Goal: Task Accomplishment & Management: Manage account settings

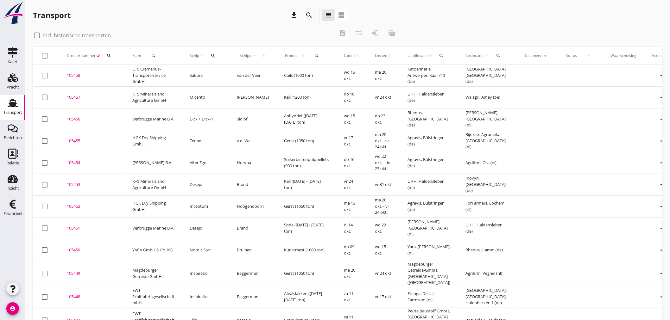
drag, startPoint x: 202, startPoint y: 55, endPoint x: 204, endPoint y: 72, distance: 16.9
click at [203, 55] on icon "arrow_upward" at bounding box center [201, 55] width 5 height 5
drag, startPoint x: 215, startPoint y: 55, endPoint x: 216, endPoint y: 62, distance: 7.6
click at [215, 55] on icon "search" at bounding box center [213, 55] width 5 height 5
click at [215, 73] on input "Zoek op (scheeps)naam" at bounding box center [243, 74] width 66 height 10
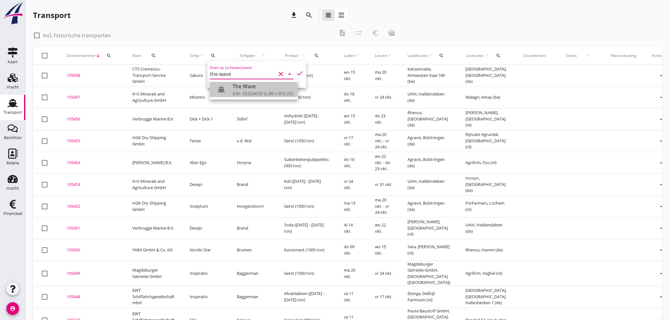
drag, startPoint x: 248, startPoint y: 86, endPoint x: 246, endPoint y: 96, distance: 9.9
click at [248, 87] on div "The Wave" at bounding box center [263, 87] width 60 height 8
drag, startPoint x: 258, startPoint y: 91, endPoint x: 267, endPoint y: 81, distance: 13.0
click at [258, 91] on div "ENI: 02324033 (L:80 x B:9.20)" at bounding box center [263, 93] width 60 height 7
click at [299, 72] on icon "check" at bounding box center [300, 74] width 8 height 8
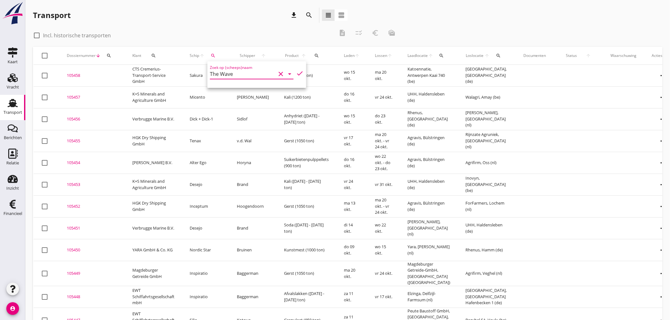
type input "The Wave"
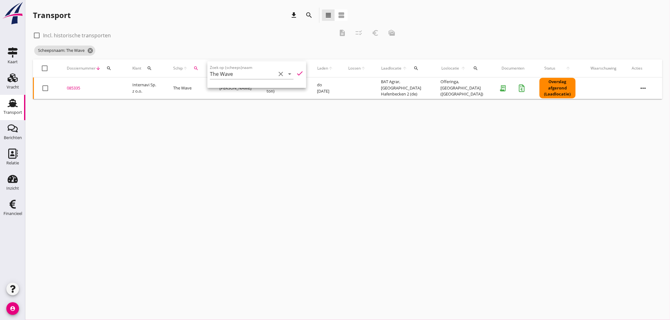
click at [74, 86] on div "085335" at bounding box center [92, 88] width 50 height 6
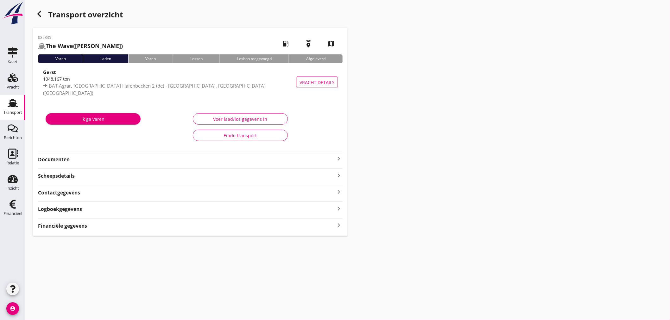
click at [340, 226] on icon "keyboard_arrow_right" at bounding box center [339, 225] width 8 height 9
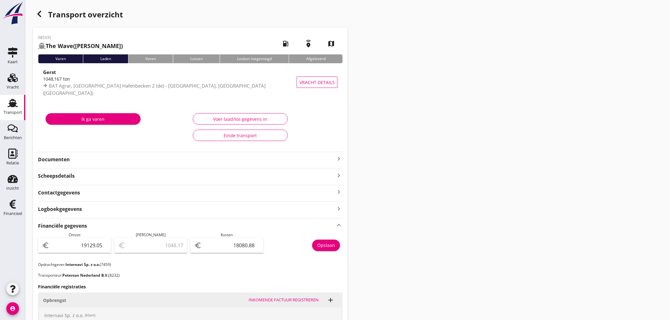
click at [340, 155] on icon "keyboard_arrow_right" at bounding box center [339, 159] width 8 height 8
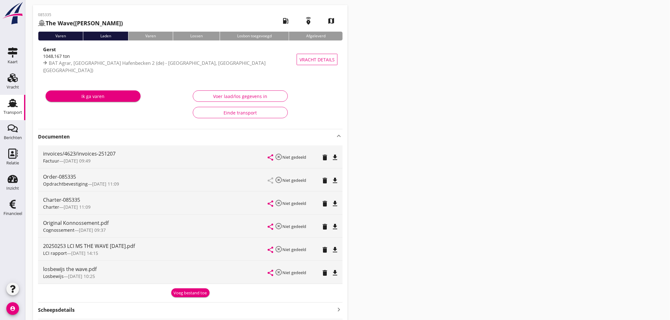
scroll to position [35, 0]
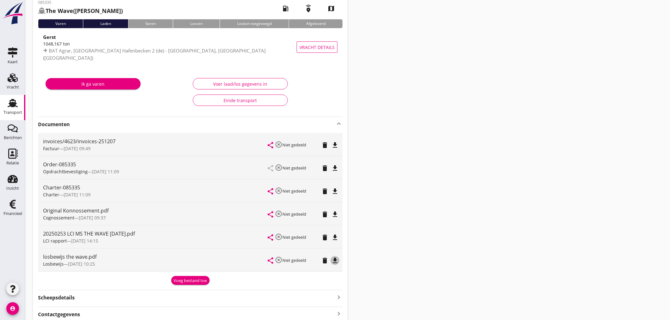
click at [337, 261] on icon "file_download" at bounding box center [335, 261] width 8 height 8
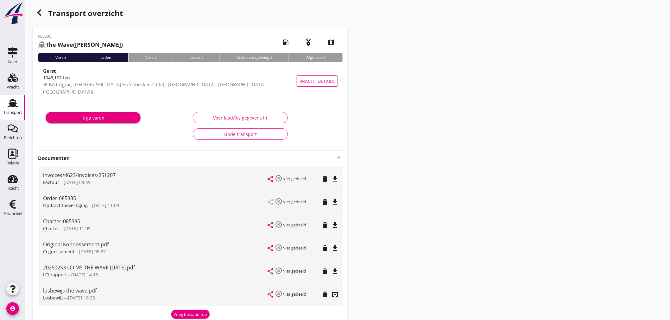
scroll to position [0, 0]
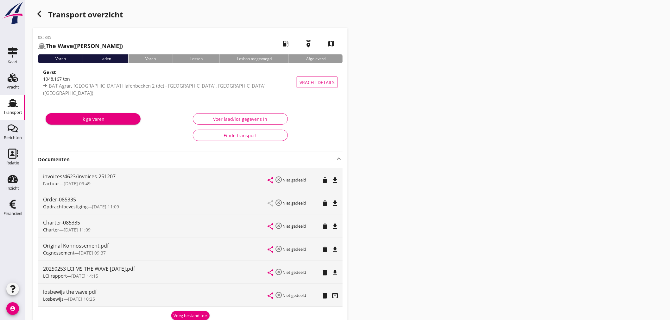
click at [37, 19] on div "button" at bounding box center [39, 14] width 13 height 13
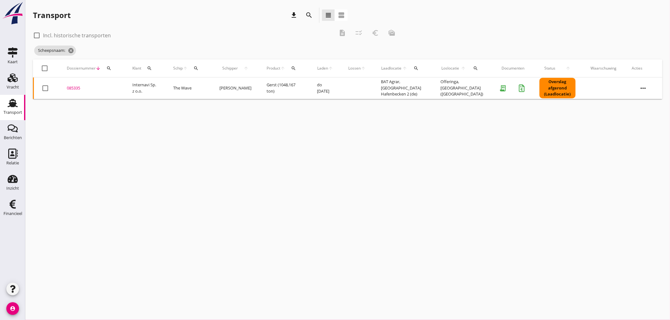
drag, startPoint x: 187, startPoint y: 68, endPoint x: 190, endPoint y: 69, distance: 3.2
click at [187, 68] on icon "arrow_upward" at bounding box center [185, 68] width 5 height 5
click at [199, 69] on icon "search" at bounding box center [195, 68] width 5 height 5
click at [208, 88] on input "Zoek op (scheeps)naam" at bounding box center [227, 87] width 66 height 10
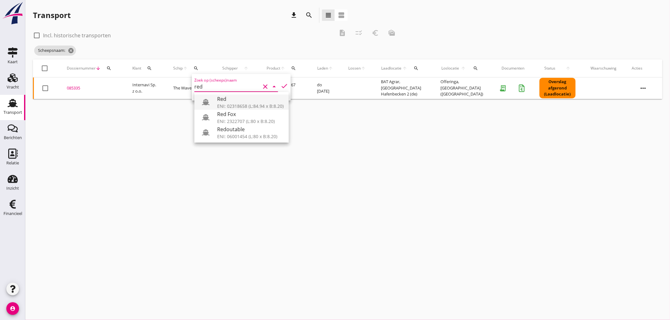
click at [264, 102] on div "Red" at bounding box center [250, 99] width 66 height 8
click at [254, 105] on div "ENI: 02318658 (L:84.94 x B:8.20)" at bounding box center [250, 106] width 66 height 7
click at [281, 85] on icon "check" at bounding box center [285, 86] width 8 height 8
type input "Red"
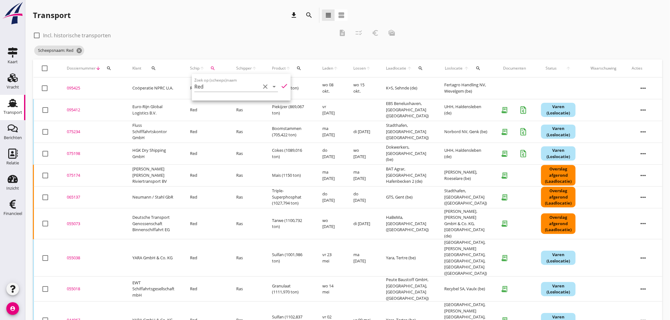
click at [75, 87] on div "095425" at bounding box center [92, 88] width 50 height 6
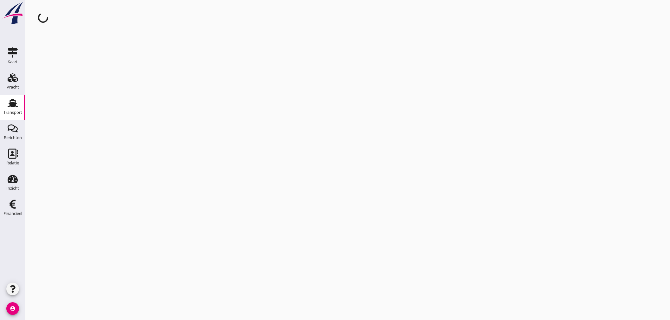
click at [75, 87] on div "cancel You are impersonating another user." at bounding box center [347, 160] width 645 height 320
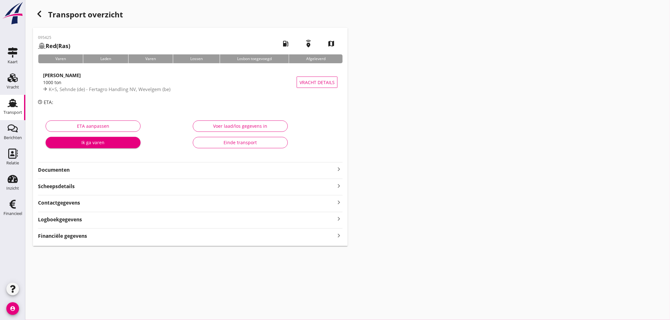
click at [73, 239] on strong "Financiële gegevens" at bounding box center [62, 236] width 49 height 7
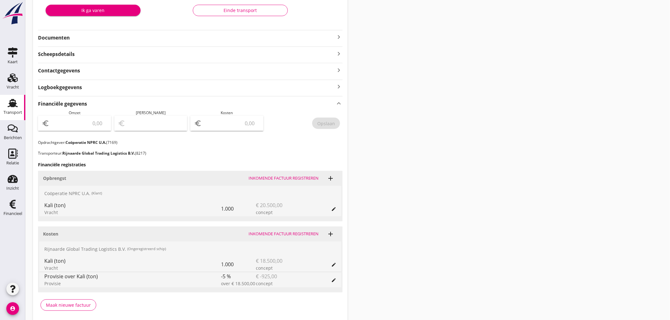
scroll to position [157, 0]
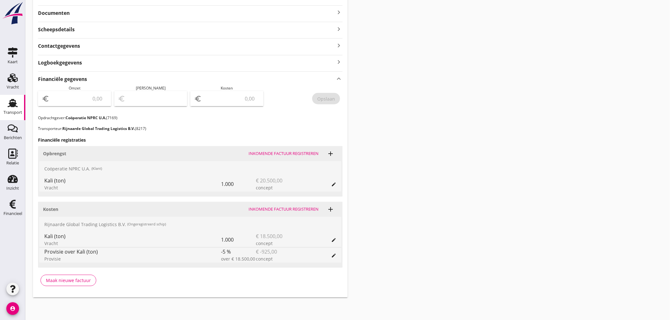
click at [336, 10] on icon "keyboard_arrow_right" at bounding box center [339, 13] width 8 height 8
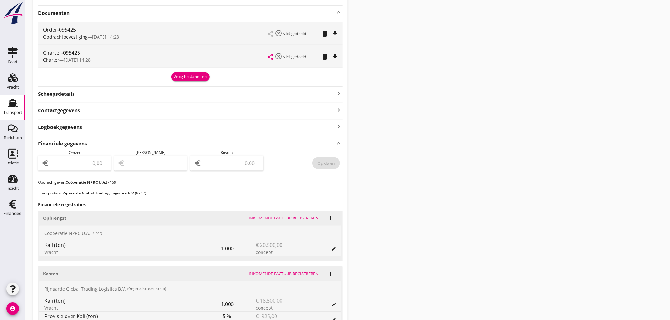
click at [196, 77] on div "Voeg bestand toe" at bounding box center [190, 77] width 33 height 6
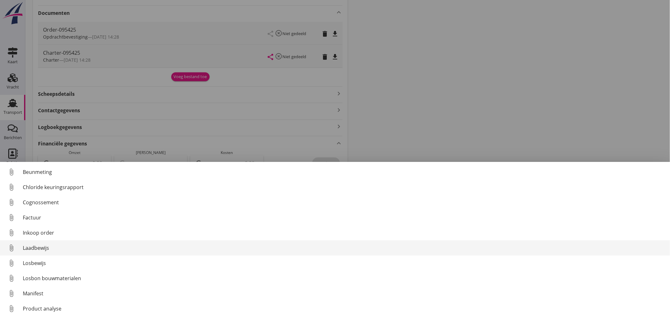
click at [34, 249] on div "Laadbewijs" at bounding box center [344, 248] width 642 height 8
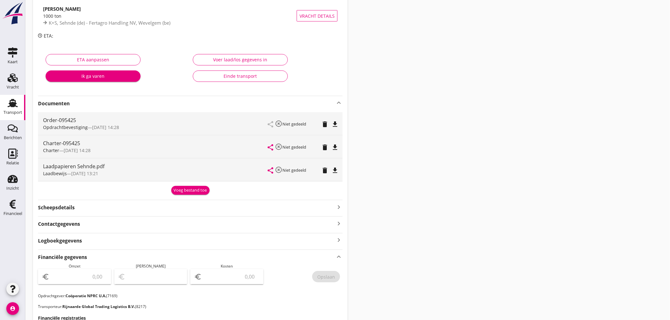
scroll to position [0, 0]
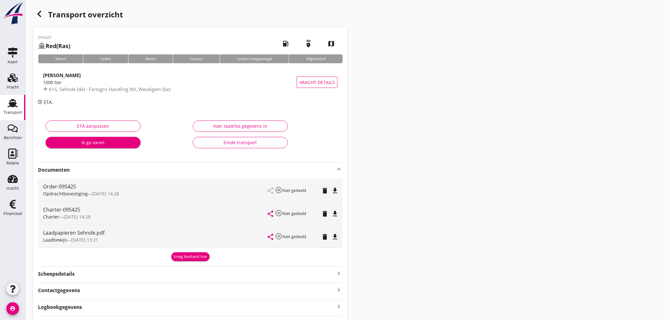
click at [38, 18] on div "button" at bounding box center [39, 14] width 13 height 13
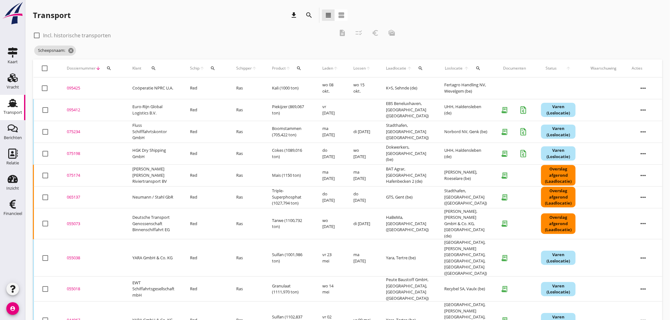
click at [113, 70] on div "search" at bounding box center [108, 68] width 11 height 5
click at [109, 68] on icon "search" at bounding box center [108, 68] width 5 height 5
click at [107, 70] on icon "search" at bounding box center [108, 68] width 5 height 5
drag, startPoint x: 115, startPoint y: 83, endPoint x: 111, endPoint y: 82, distance: 3.8
click at [114, 83] on input "Zoeken op dossiernummer..." at bounding box center [138, 87] width 66 height 10
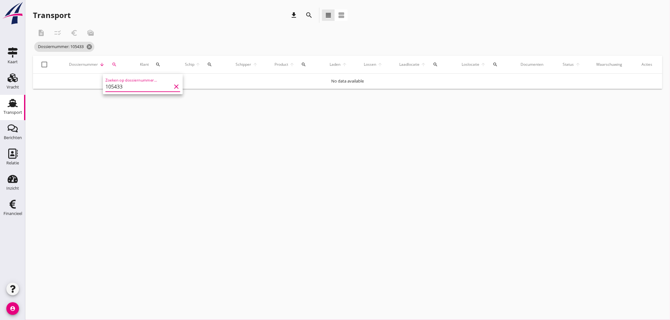
type input "105433"
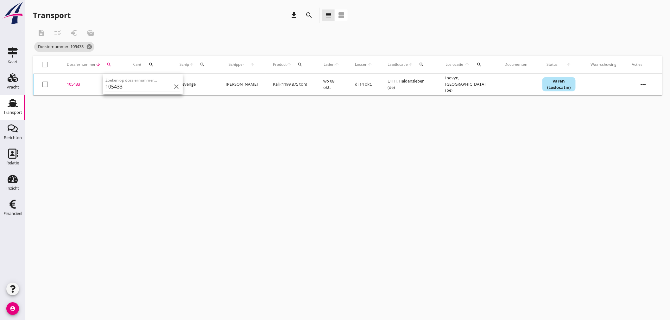
click at [80, 81] on div "105433" at bounding box center [92, 84] width 50 height 6
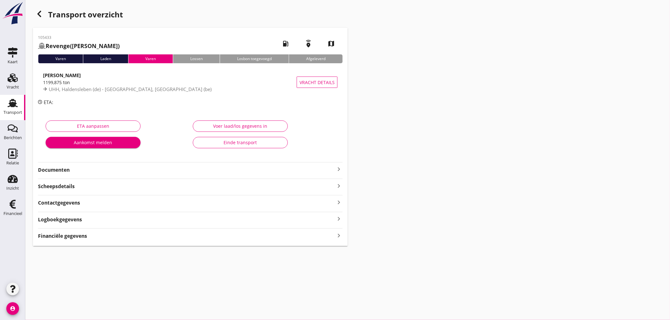
drag, startPoint x: 342, startPoint y: 236, endPoint x: 338, endPoint y: 235, distance: 4.4
click at [341, 236] on icon "keyboard_arrow_right" at bounding box center [339, 235] width 8 height 9
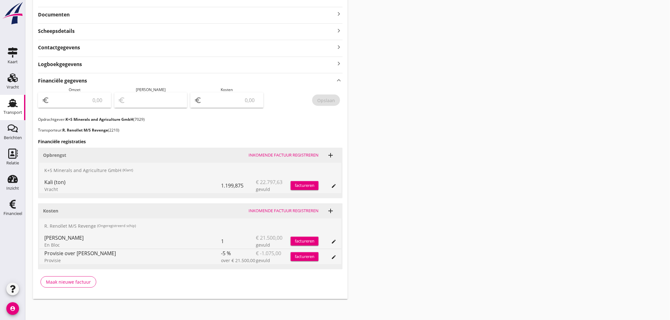
scroll to position [157, 0]
click at [309, 185] on div "factureren" at bounding box center [305, 184] width 28 height 6
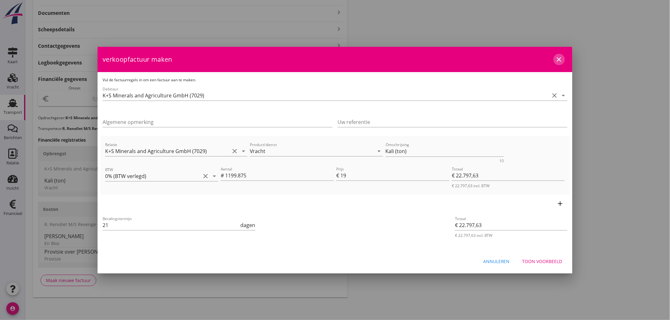
click at [557, 56] on icon "close" at bounding box center [559, 60] width 8 height 8
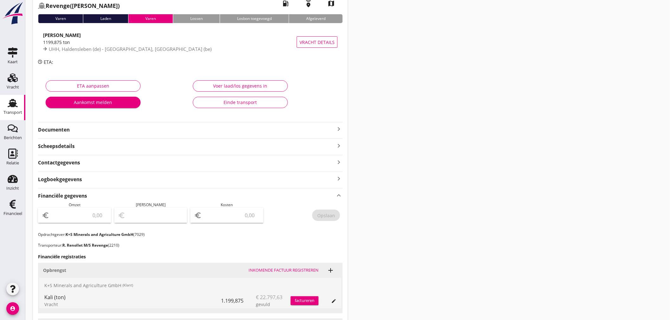
scroll to position [0, 0]
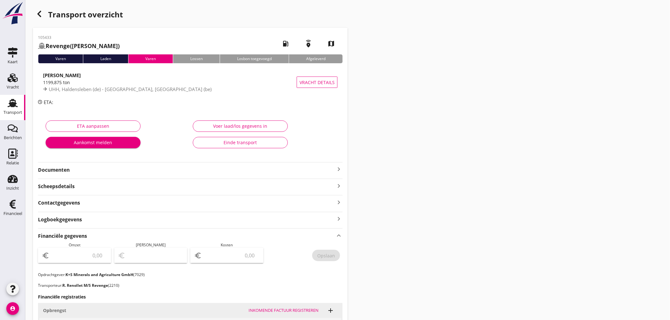
click at [41, 14] on icon "button" at bounding box center [39, 14] width 8 height 8
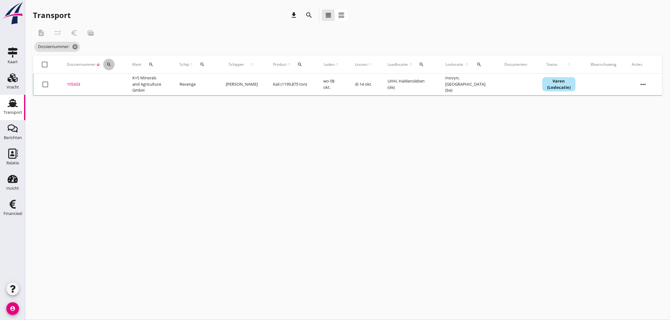
click at [110, 66] on icon "search" at bounding box center [108, 64] width 5 height 5
click at [111, 82] on input "Zoeken op dossiernummer..." at bounding box center [138, 83] width 66 height 10
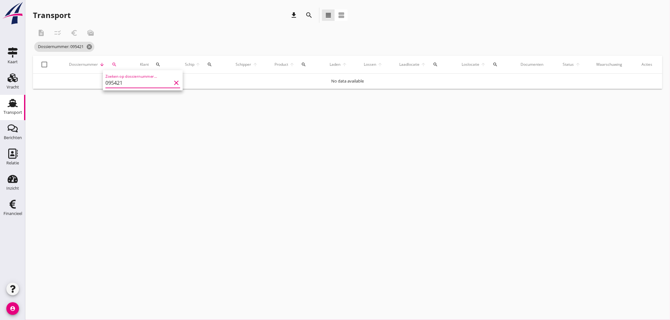
type input "095421"
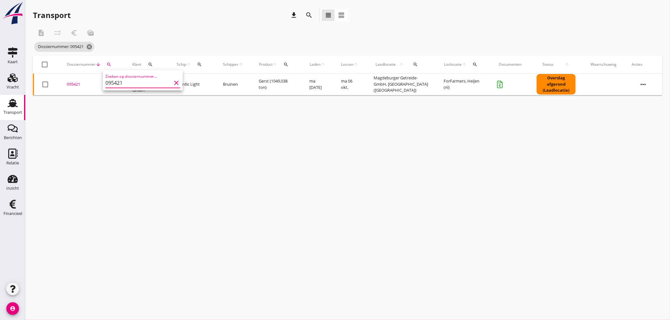
click at [75, 83] on div "095421" at bounding box center [92, 84] width 50 height 6
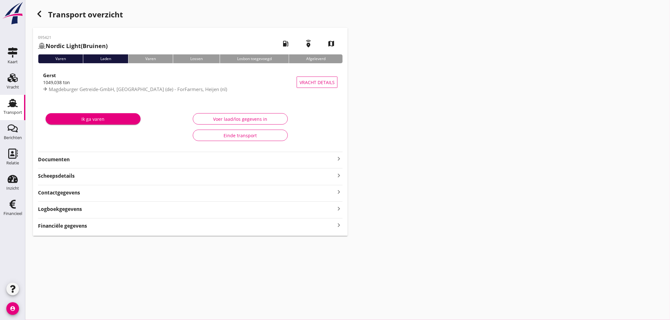
drag, startPoint x: 59, startPoint y: 224, endPoint x: 84, endPoint y: 229, distance: 25.8
click at [65, 225] on strong "Financiële gegevens" at bounding box center [62, 226] width 49 height 7
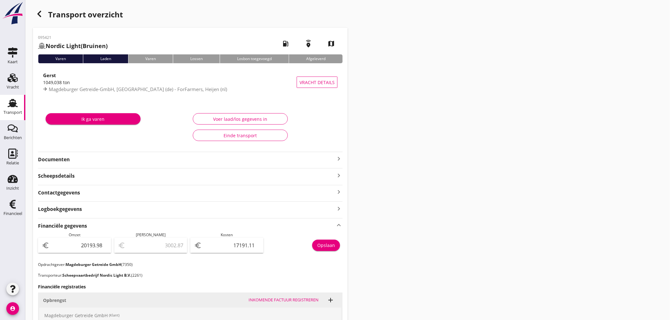
click at [338, 156] on icon "keyboard_arrow_right" at bounding box center [339, 159] width 8 height 8
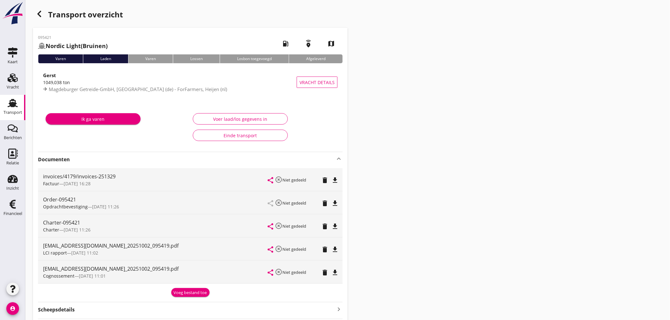
click at [16, 105] on icon "Transport" at bounding box center [13, 103] width 10 height 10
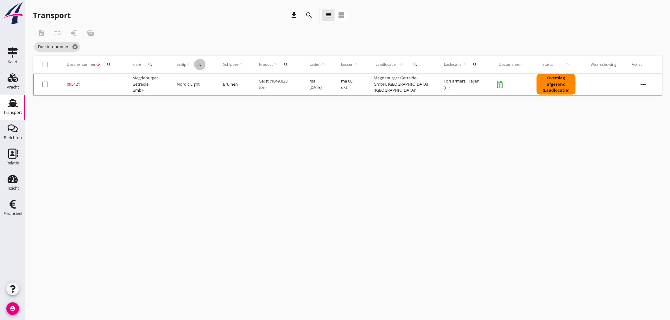
click at [201, 64] on icon "search" at bounding box center [199, 64] width 5 height 5
click at [18, 212] on div "Financieel" at bounding box center [12, 214] width 19 height 4
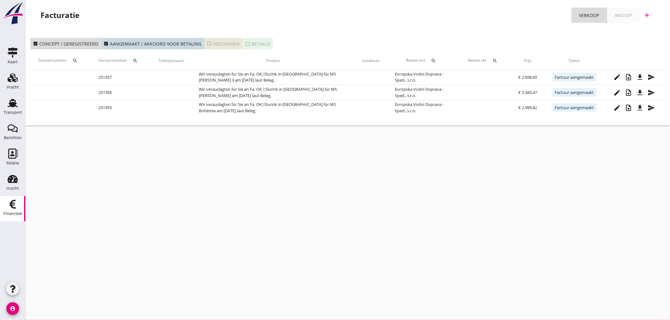
click at [218, 46] on div "check_box_outline_blank Verzonden" at bounding box center [223, 44] width 33 height 7
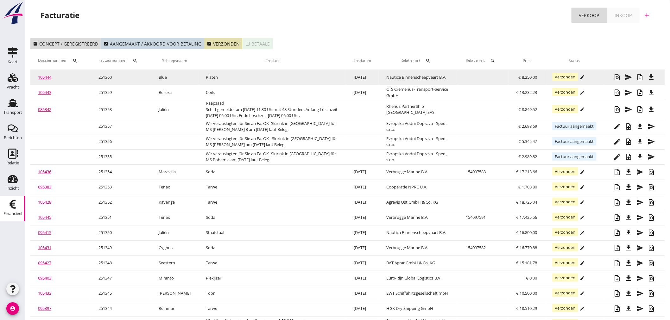
click at [47, 79] on link "105444" at bounding box center [44, 77] width 13 height 6
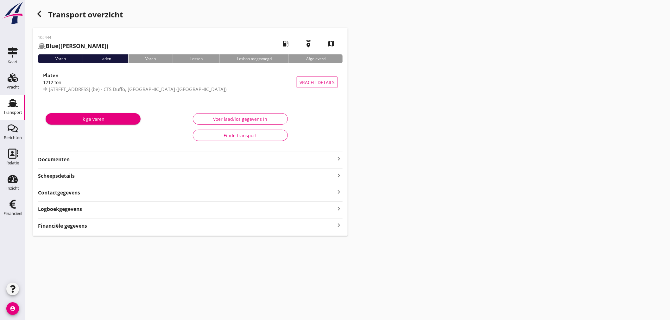
click at [340, 226] on icon "keyboard_arrow_right" at bounding box center [339, 225] width 8 height 9
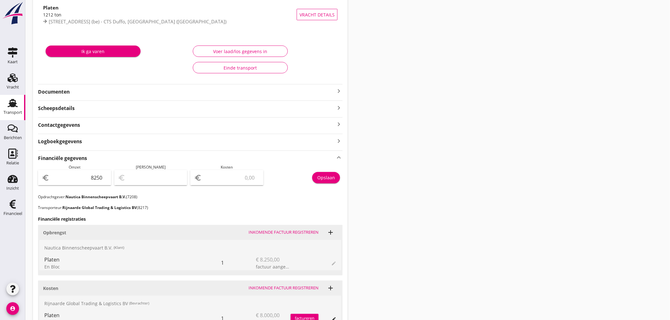
scroll to position [176, 0]
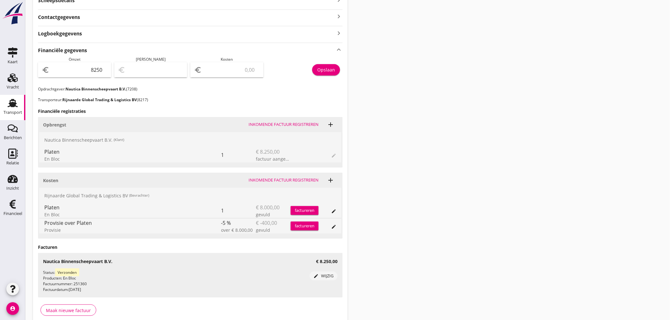
click at [333, 279] on div "edit wijzig" at bounding box center [323, 276] width 23 height 6
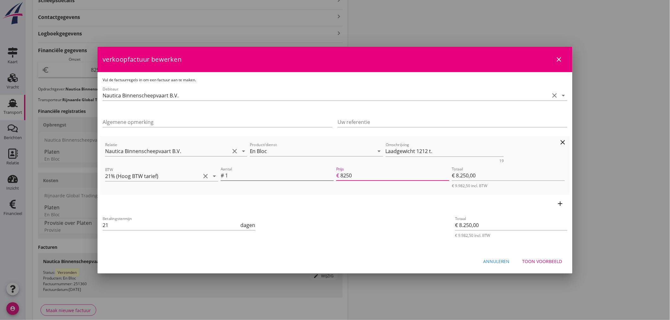
drag, startPoint x: 363, startPoint y: 176, endPoint x: 295, endPoint y: 174, distance: 67.5
click at [295, 174] on div "Aantal # 1 Prijs € 8250 Totaal € 8.250,00 € 9.982,50 incl. BTW" at bounding box center [392, 177] width 347 height 26
type input "9"
type input "€ 9,00"
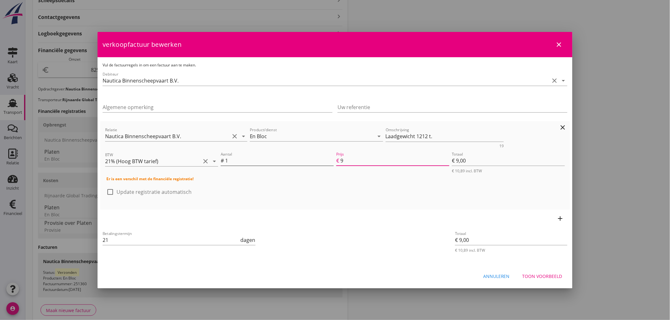
type input "95"
type input "€ 95,00"
type input "952"
type input "€ 952,00"
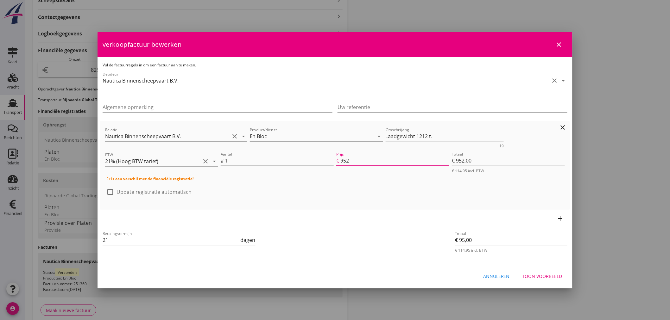
type input "€ 952,00"
type input "9522"
type input "€ 9.522,00"
type input "€ 0,00"
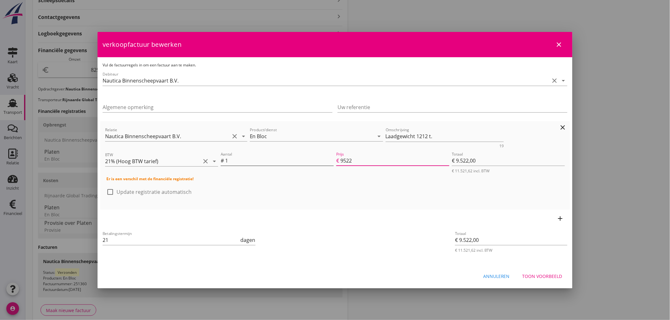
type input "€ 0,00"
type input "9522.8"
type input "€ 9.522,80"
type input "9522.86"
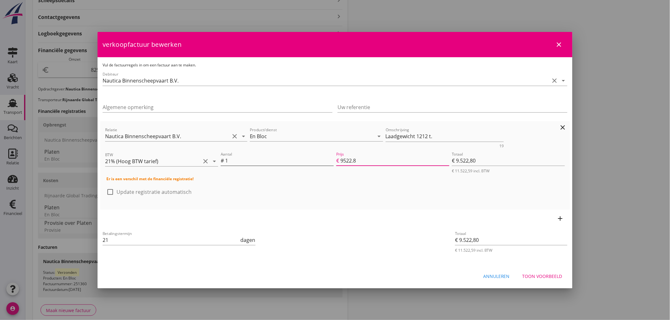
type input "€ 9.522,86"
type input "9522.86"
click at [113, 189] on div at bounding box center [110, 192] width 11 height 11
checkbox input "true"
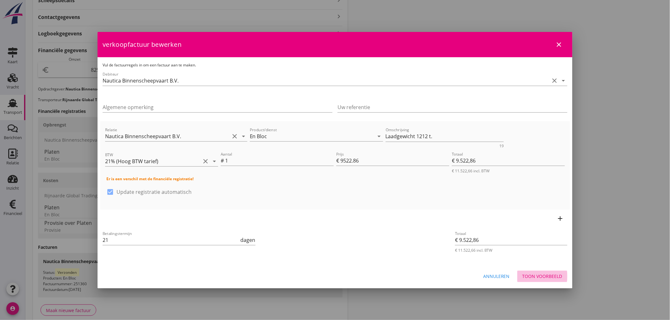
click at [553, 276] on div "Toon voorbeeld" at bounding box center [542, 276] width 40 height 7
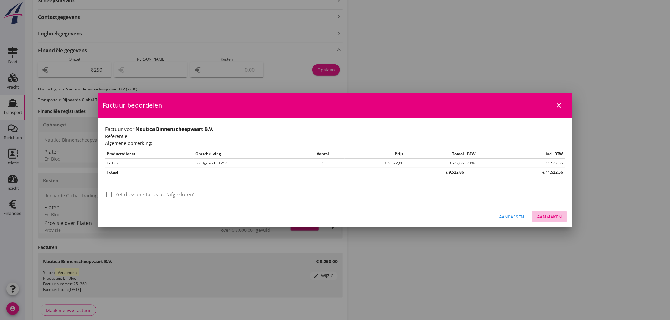
click at [555, 217] on div "Aanmaken" at bounding box center [549, 217] width 25 height 7
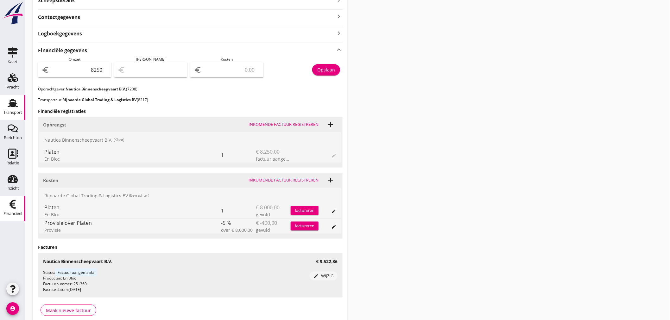
click at [9, 206] on icon "Financieel" at bounding box center [13, 204] width 10 height 10
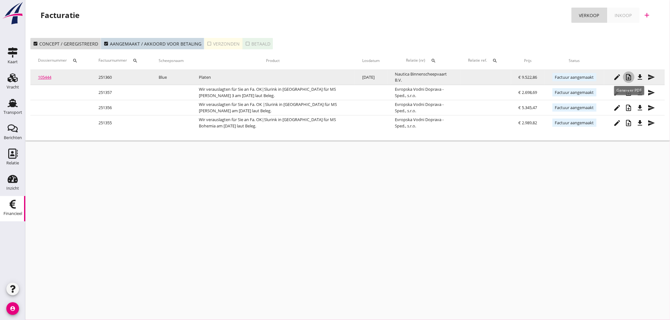
click at [631, 79] on icon "note_add" at bounding box center [629, 77] width 8 height 8
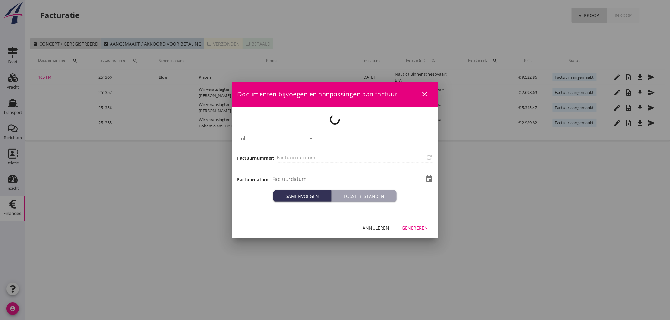
type input "251360"
type input "[DATE]"
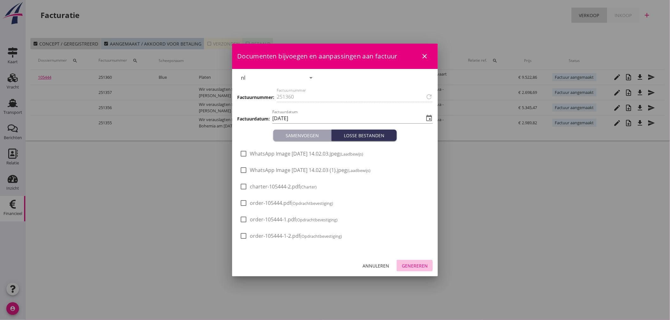
click at [417, 267] on div "Genereren" at bounding box center [415, 266] width 26 height 7
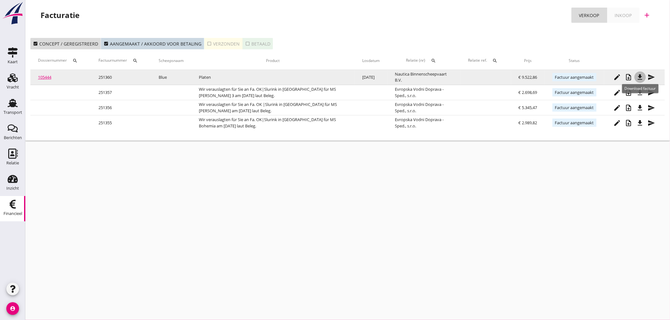
click at [642, 80] on icon "file_download" at bounding box center [640, 77] width 8 height 8
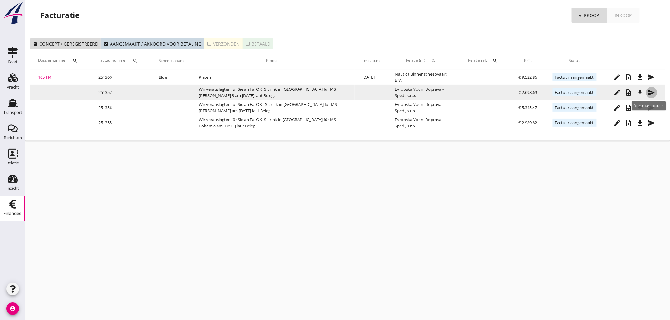
click at [654, 93] on icon "send" at bounding box center [652, 93] width 8 height 8
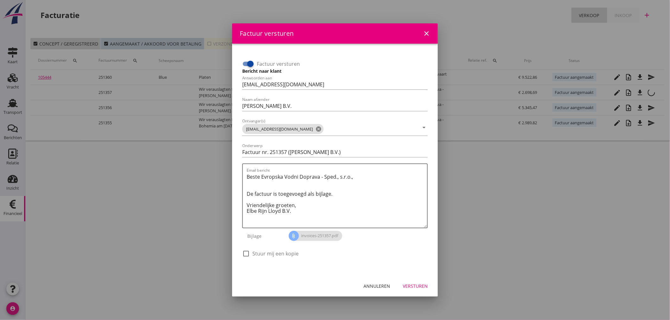
click at [258, 63] on label "Factuur versturen" at bounding box center [278, 64] width 43 height 6
checkbox input "false"
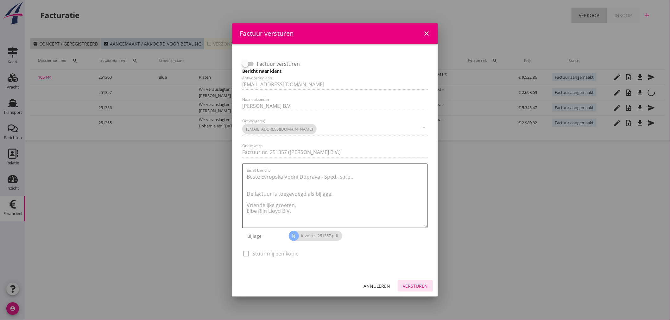
drag, startPoint x: 422, startPoint y: 282, endPoint x: 431, endPoint y: 279, distance: 9.1
click at [422, 282] on button "Versturen" at bounding box center [415, 286] width 35 height 11
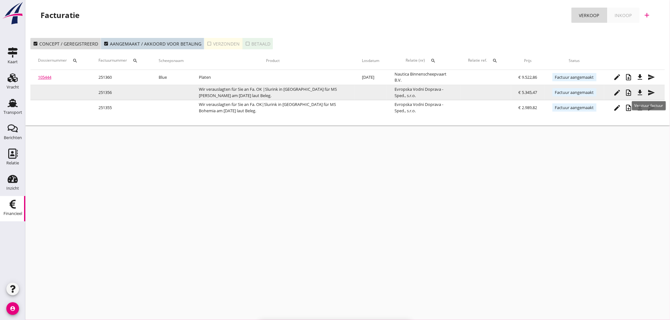
click at [654, 93] on icon "send" at bounding box center [652, 93] width 8 height 8
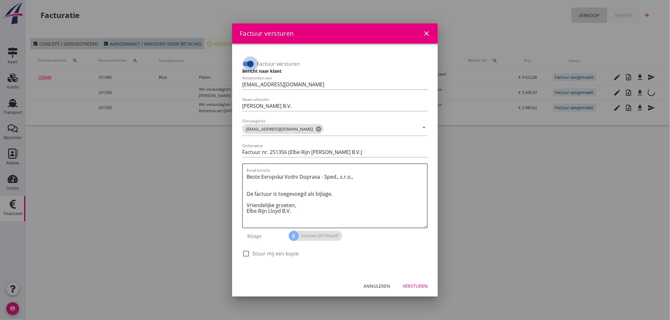
click at [248, 64] on div at bounding box center [250, 64] width 11 height 11
checkbox input "false"
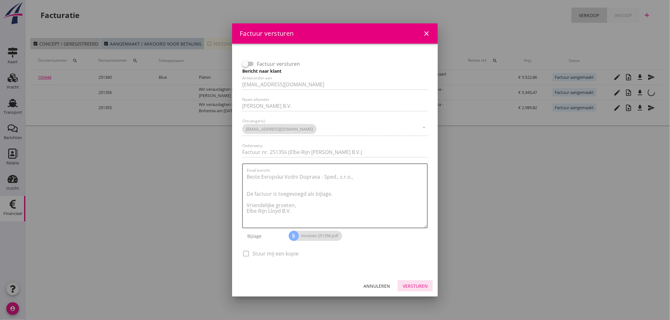
click at [419, 283] on div "Versturen" at bounding box center [415, 286] width 25 height 7
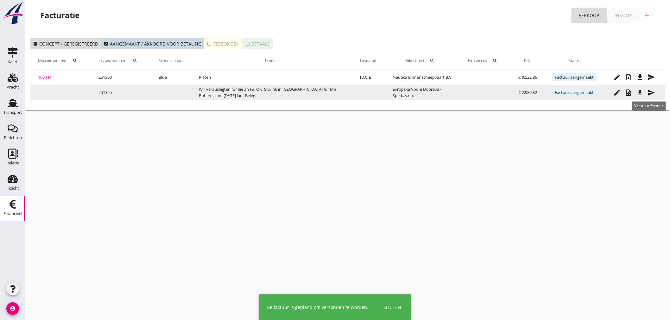
click at [653, 90] on icon "send" at bounding box center [652, 93] width 8 height 8
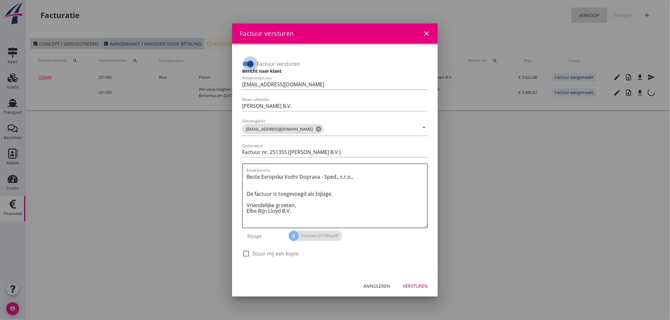
click at [254, 62] on div at bounding box center [250, 64] width 11 height 11
checkbox input "false"
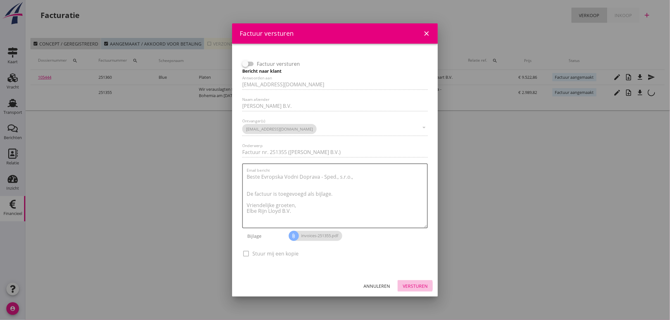
click at [419, 283] on div "Versturen" at bounding box center [415, 286] width 25 height 7
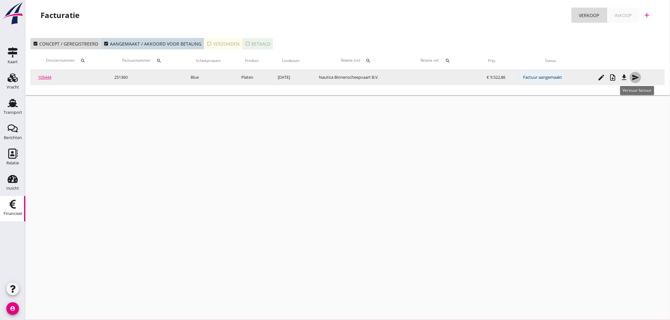
click at [638, 77] on icon "send" at bounding box center [636, 78] width 8 height 8
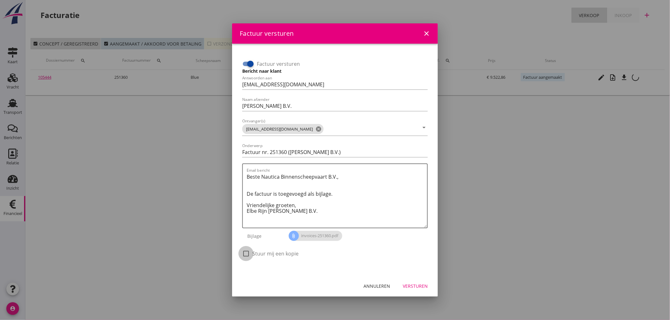
click at [244, 254] on div at bounding box center [246, 254] width 11 height 11
checkbox input "true"
click at [421, 286] on div "Versturen" at bounding box center [415, 286] width 25 height 7
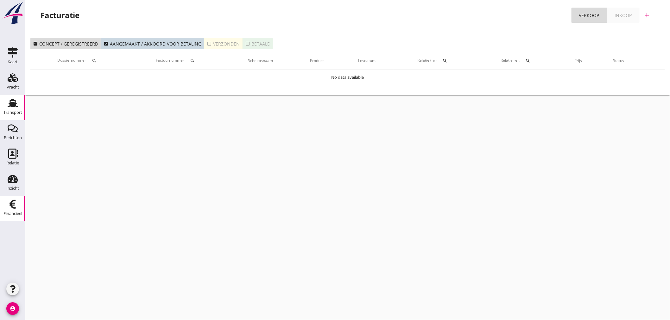
drag, startPoint x: 7, startPoint y: 113, endPoint x: 21, endPoint y: 111, distance: 13.4
click at [7, 113] on div "Transport" at bounding box center [12, 113] width 19 height 4
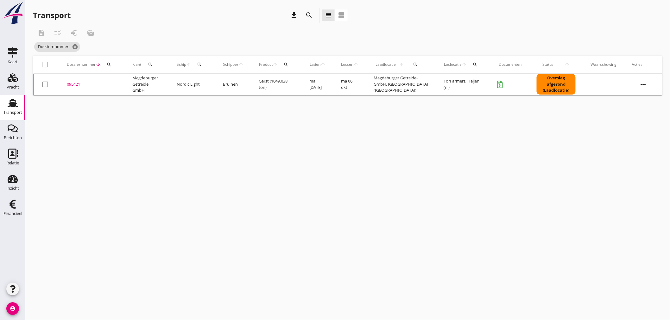
click at [76, 84] on div "095421" at bounding box center [92, 84] width 50 height 6
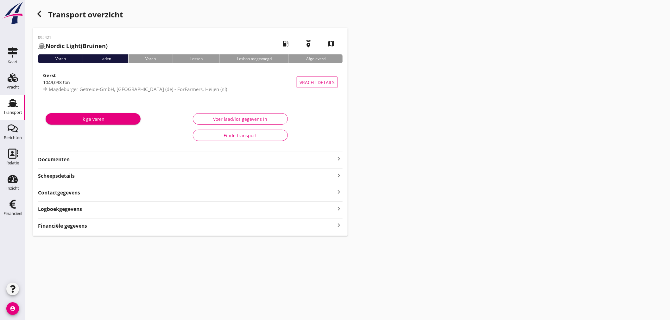
click at [13, 109] on div "Transport" at bounding box center [12, 112] width 19 height 9
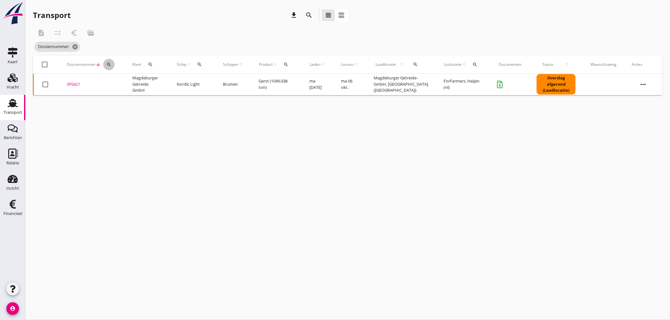
click at [108, 67] on button "search" at bounding box center [108, 64] width 11 height 11
click at [110, 80] on input "Zoeken op dossiernummer..." at bounding box center [138, 83] width 66 height 10
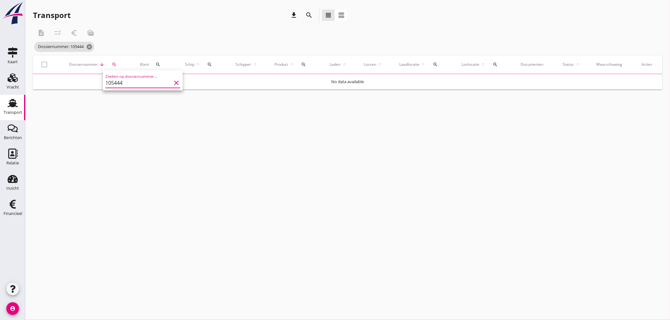
type input "105444"
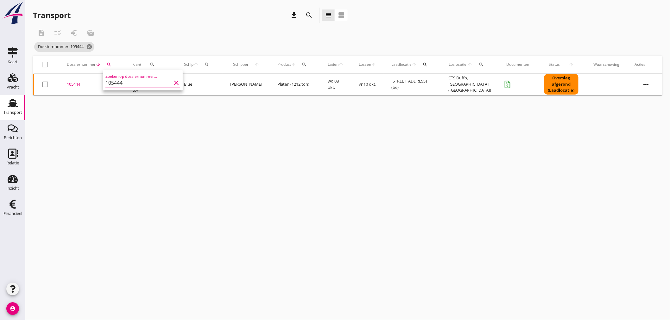
click at [77, 82] on div "105444" at bounding box center [92, 84] width 50 height 6
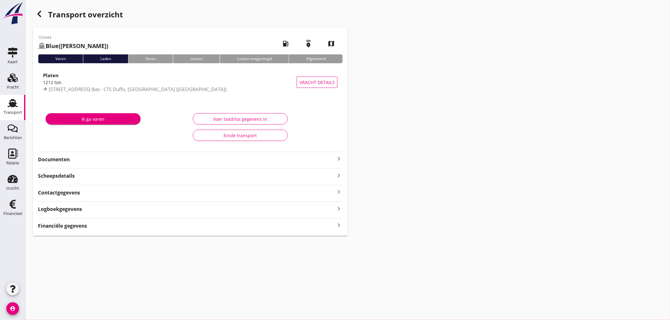
click at [80, 224] on strong "Financiële gegevens" at bounding box center [62, 226] width 49 height 7
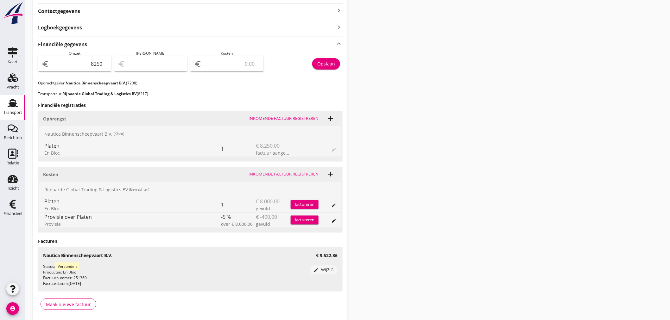
scroll to position [206, 0]
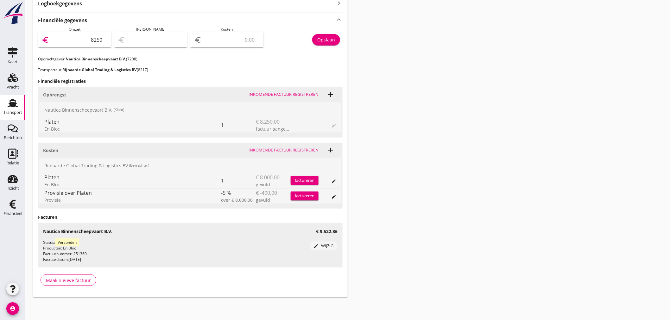
drag, startPoint x: 86, startPoint y: 39, endPoint x: 186, endPoint y: 36, distance: 100.1
click at [186, 36] on div "Omzet euro 8250 [PERSON_NAME] euro Kosten euro Opslaan" at bounding box center [190, 42] width 305 height 30
type input "9522"
type input "9522.86"
click at [325, 35] on button "Opslaan" at bounding box center [326, 39] width 28 height 11
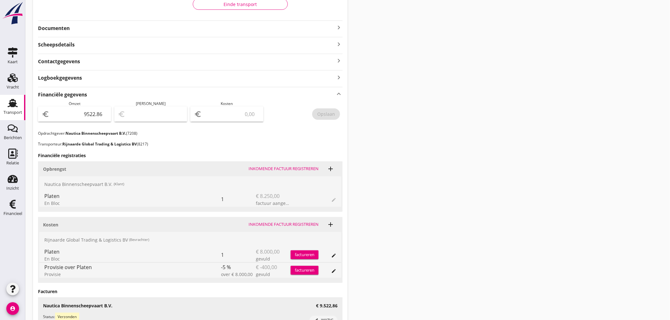
scroll to position [0, 0]
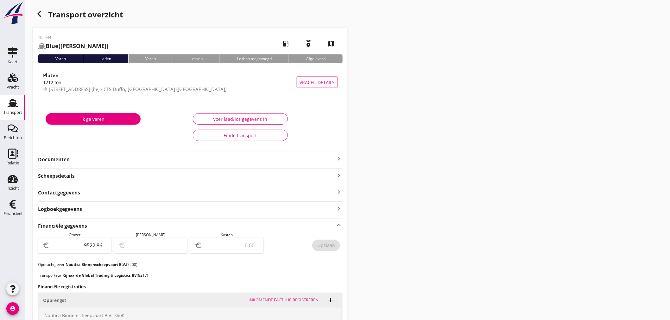
drag, startPoint x: 45, startPoint y: 90, endPoint x: 53, endPoint y: 90, distance: 7.3
click at [46, 90] on use at bounding box center [44, 88] width 3 height 3
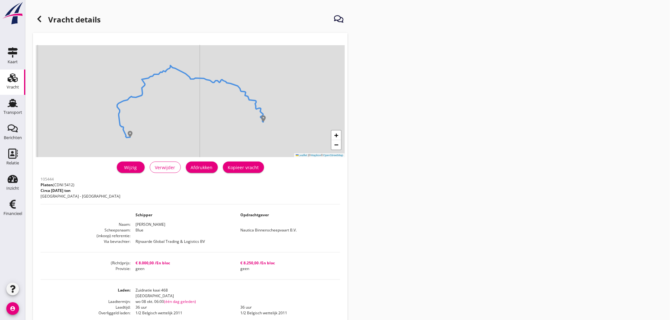
click at [39, 20] on use at bounding box center [39, 19] width 4 height 6
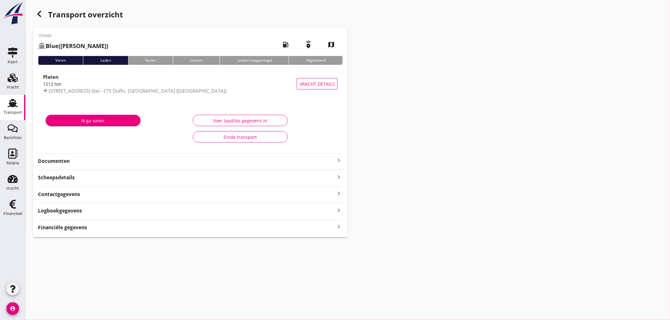
click at [68, 230] on strong "Financiële gegevens" at bounding box center [62, 227] width 49 height 7
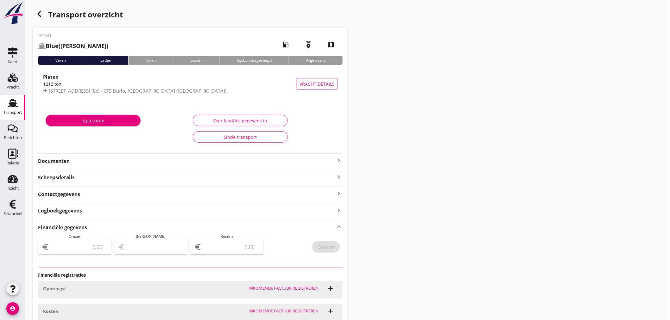
type input "9522.86"
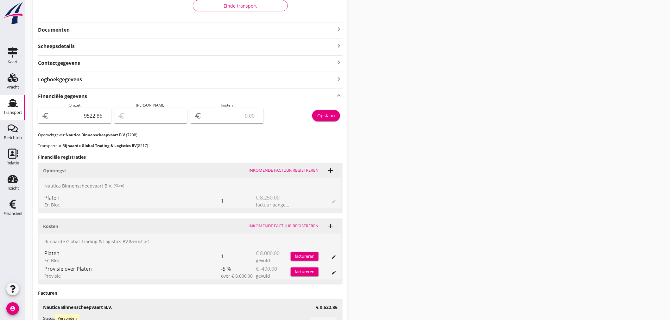
scroll to position [137, 0]
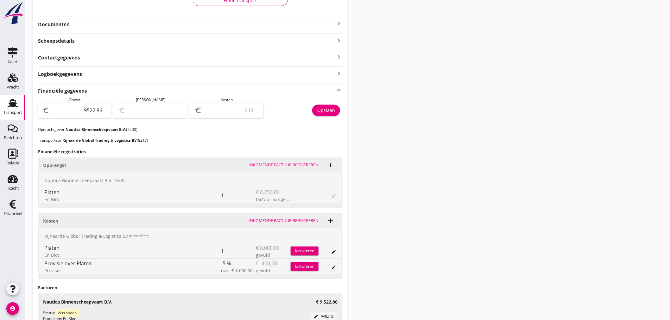
click at [453, 160] on div "Transport overzicht 105444 Blue ([PERSON_NAME]) local_gas_station emergency_sha…" at bounding box center [347, 119] width 645 height 513
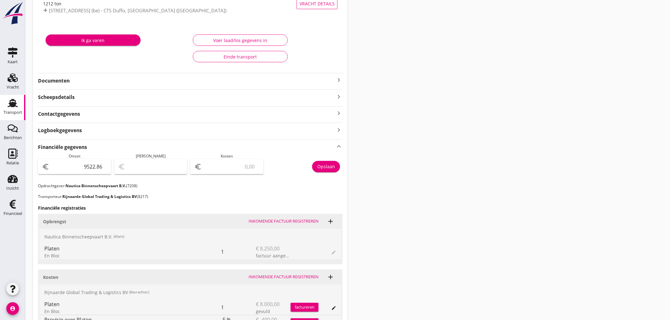
scroll to position [66, 0]
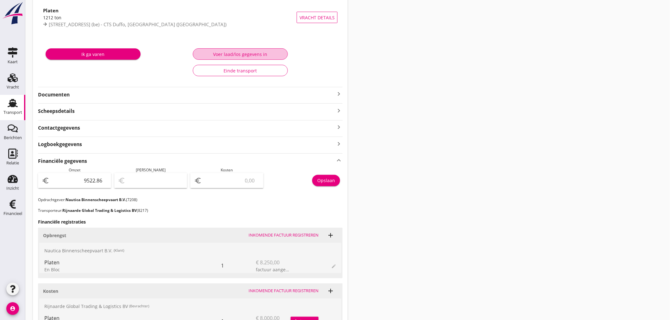
click at [262, 53] on div "Voer laad/los gegevens in" at bounding box center [240, 54] width 84 height 7
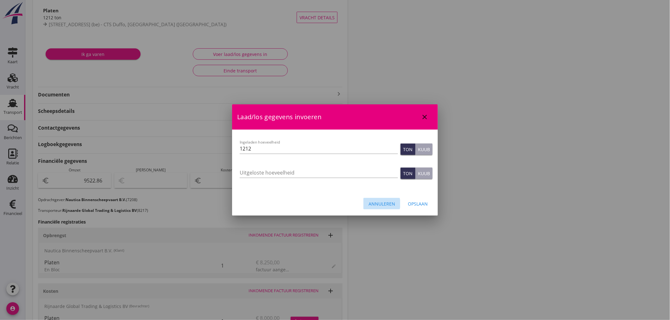
click at [379, 205] on div "Annuleren" at bounding box center [382, 204] width 27 height 7
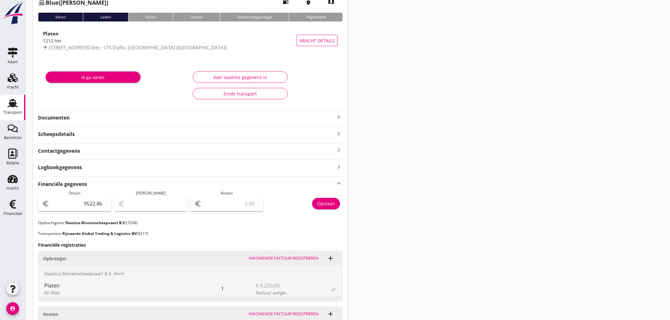
scroll to position [31, 0]
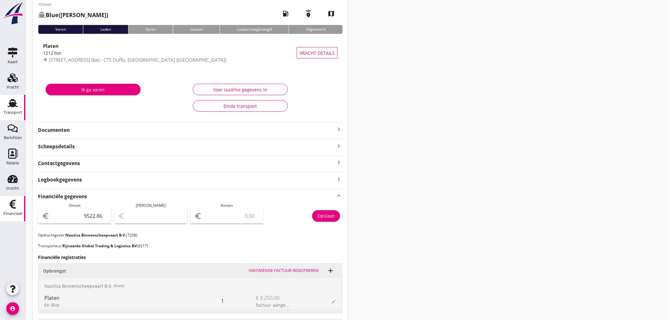
click at [13, 210] on div "Financieel" at bounding box center [12, 214] width 19 height 9
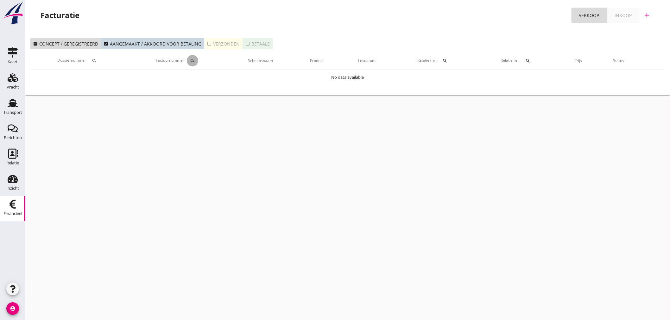
drag, startPoint x: 197, startPoint y: 60, endPoint x: 197, endPoint y: 77, distance: 17.7
click at [197, 60] on div "search" at bounding box center [192, 60] width 11 height 5
click at [198, 79] on input "Zoeken op factuurnummer..." at bounding box center [224, 79] width 66 height 10
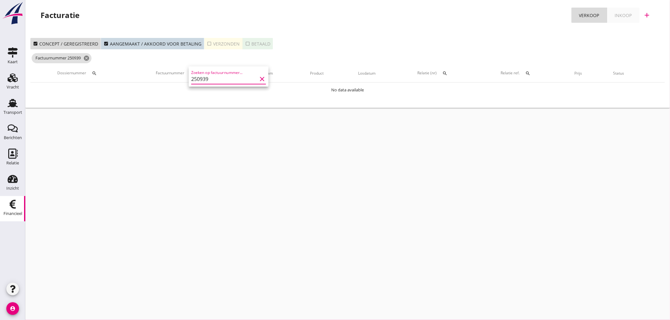
type input "250939"
click at [103, 110] on div "cancel You are impersonating another user. Facturatie Verkoop Inkoop add check_…" at bounding box center [347, 160] width 645 height 320
click at [87, 60] on icon "cancel" at bounding box center [86, 58] width 6 height 6
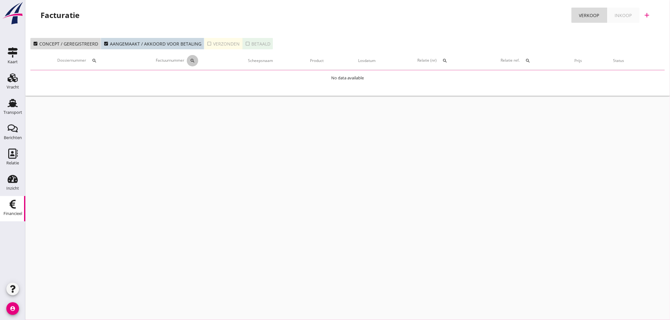
click at [192, 61] on icon "search" at bounding box center [192, 60] width 5 height 5
click at [13, 106] on use at bounding box center [13, 103] width 10 height 8
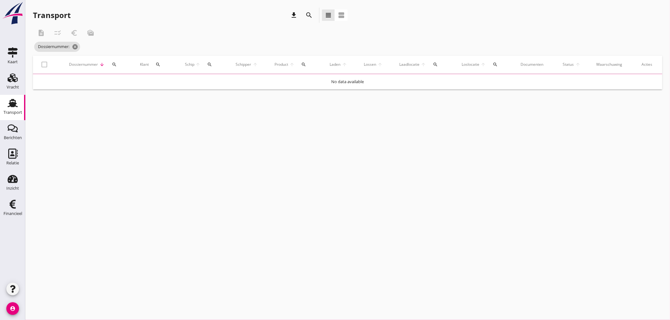
click at [210, 64] on icon "search" at bounding box center [209, 64] width 5 height 5
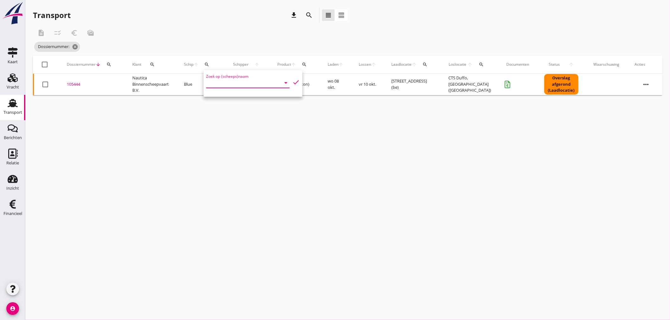
click at [215, 82] on input "Zoek op (scheeps)naam" at bounding box center [239, 83] width 66 height 10
click at [233, 98] on div "The Wave" at bounding box center [259, 96] width 60 height 8
type input "The Wave"
click at [254, 117] on div "cancel You are impersonating another user. Transport download search view_headl…" at bounding box center [347, 160] width 645 height 320
drag, startPoint x: 208, startPoint y: 64, endPoint x: 225, endPoint y: 74, distance: 19.7
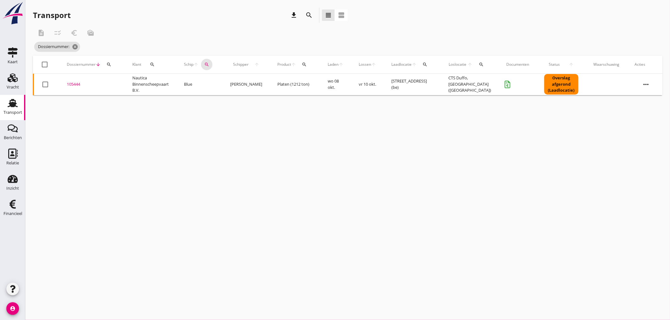
click at [209, 64] on icon "search" at bounding box center [206, 64] width 5 height 5
click at [294, 81] on icon "check" at bounding box center [297, 83] width 8 height 8
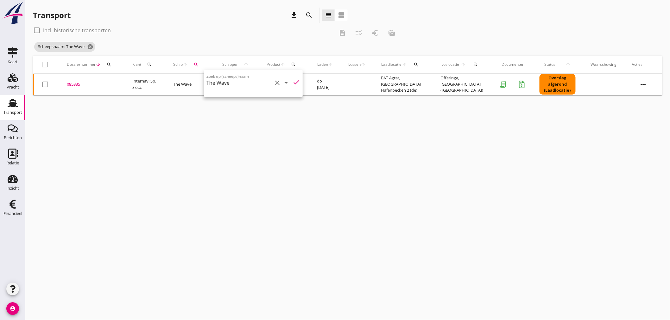
click at [138, 109] on div "cancel You are impersonating another user. Transport download search view_headl…" at bounding box center [347, 160] width 645 height 320
click at [71, 86] on div "085335" at bounding box center [92, 84] width 50 height 6
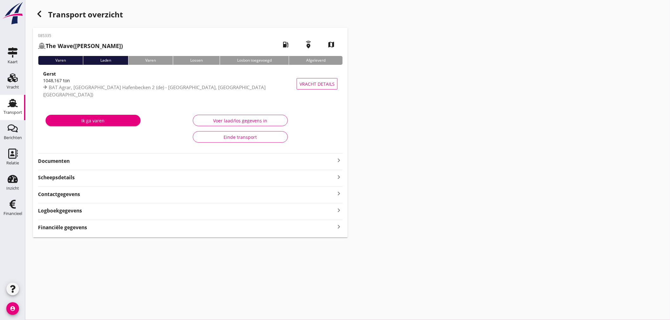
click at [73, 225] on strong "Financiële gegevens" at bounding box center [62, 227] width 49 height 7
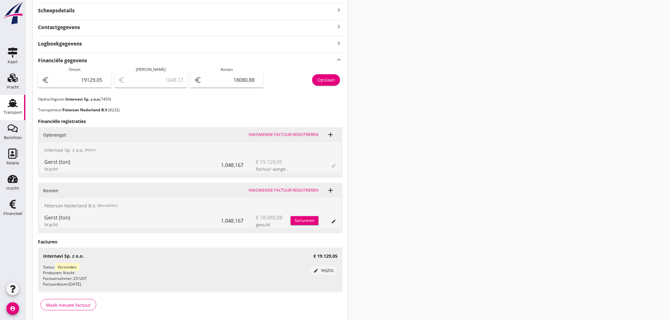
scroll to position [192, 0]
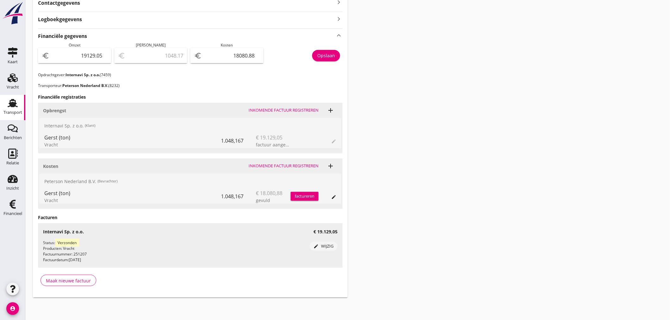
click at [12, 310] on icon "account_circle" at bounding box center [12, 309] width 13 height 13
click at [39, 304] on div "Uitloggen" at bounding box center [47, 307] width 27 height 8
